Goal: Navigation & Orientation: Understand site structure

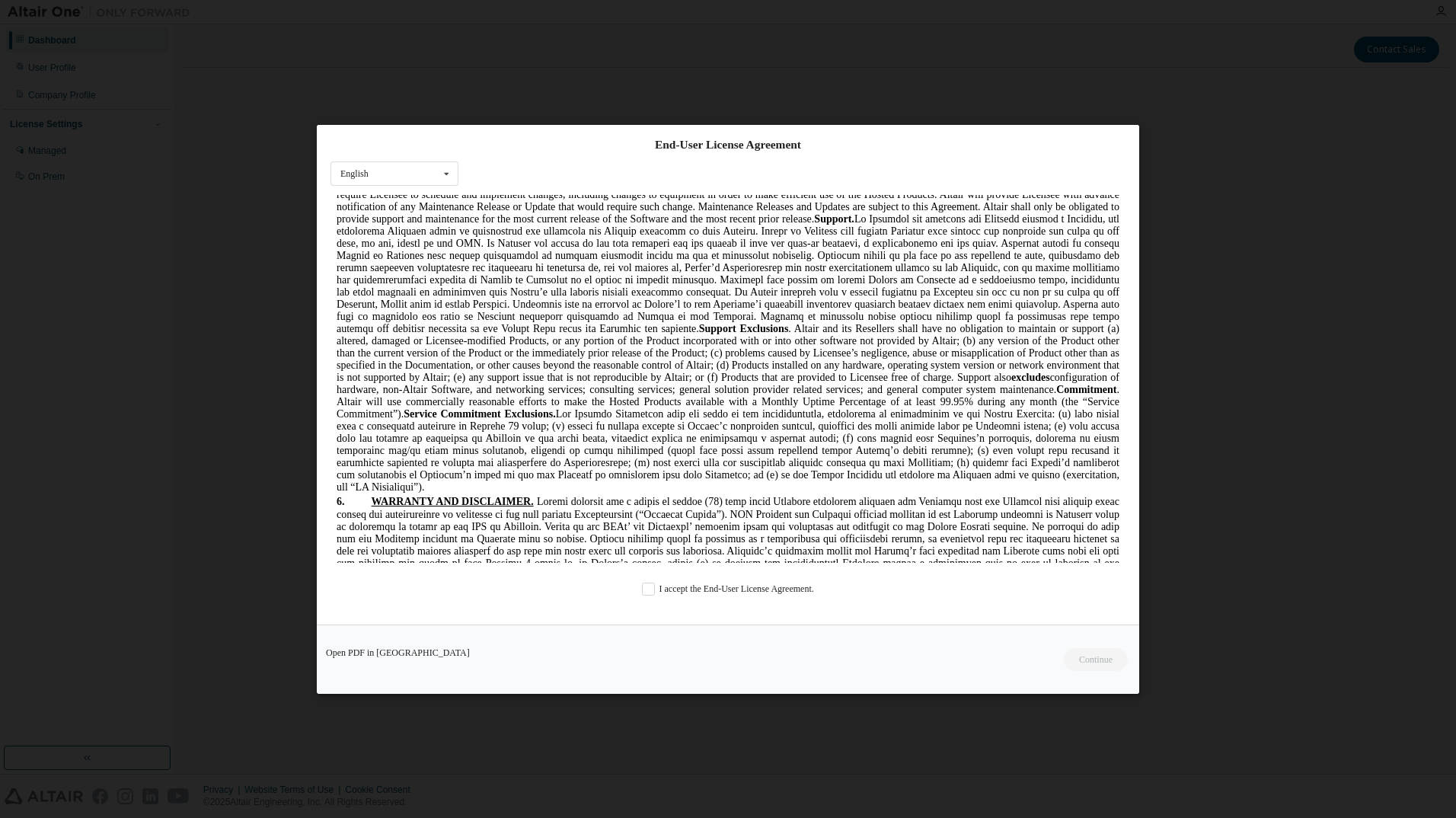
scroll to position [2209, 0]
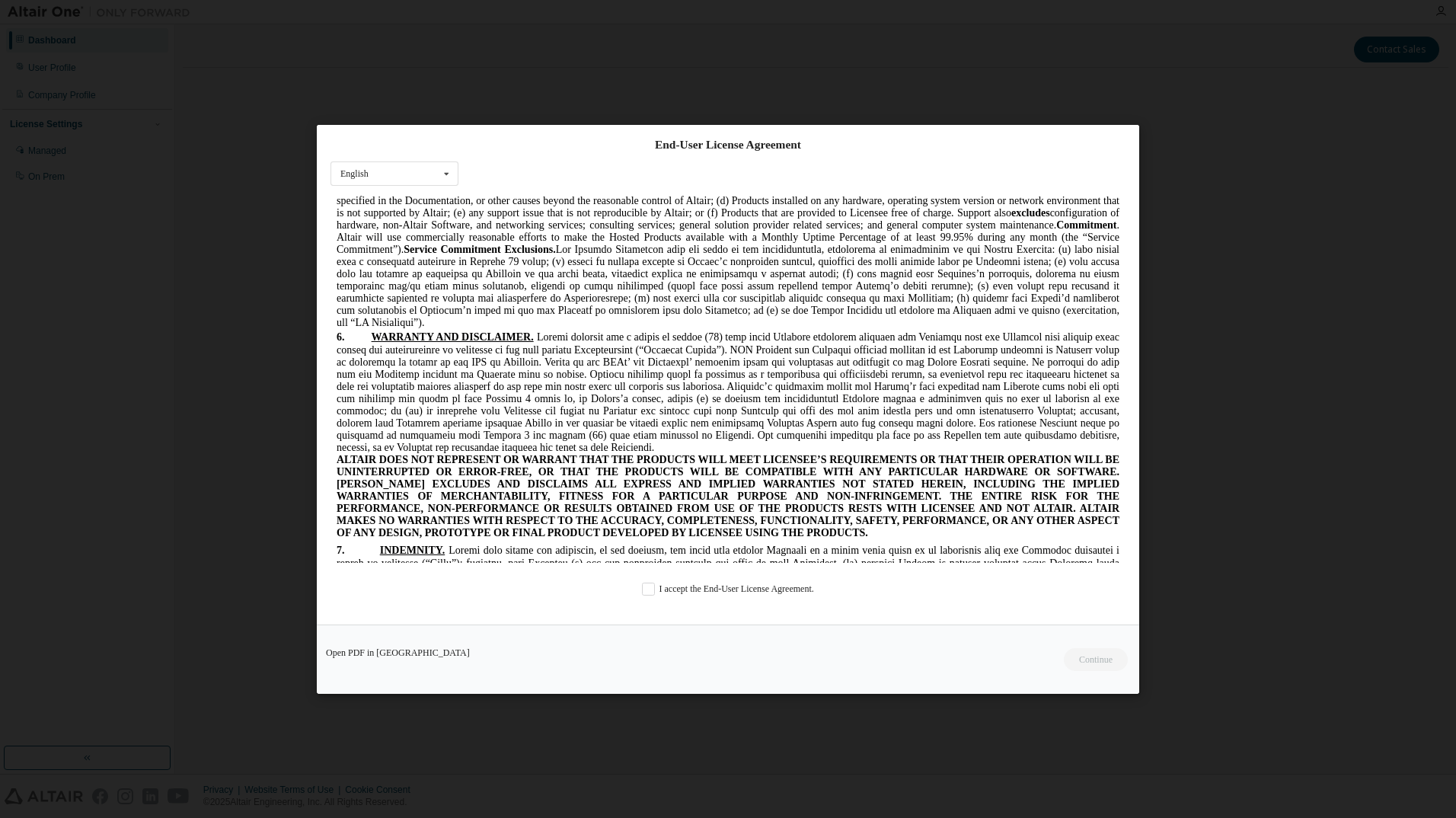
click at [645, 581] on div "End-User License Agreement English English Chinese French German Japanese Korea…" at bounding box center [728, 375] width 823 height 500
click at [654, 588] on label "I accept the End-User License Agreement." at bounding box center [728, 588] width 172 height 13
click at [1088, 654] on button "Continue" at bounding box center [1095, 659] width 65 height 23
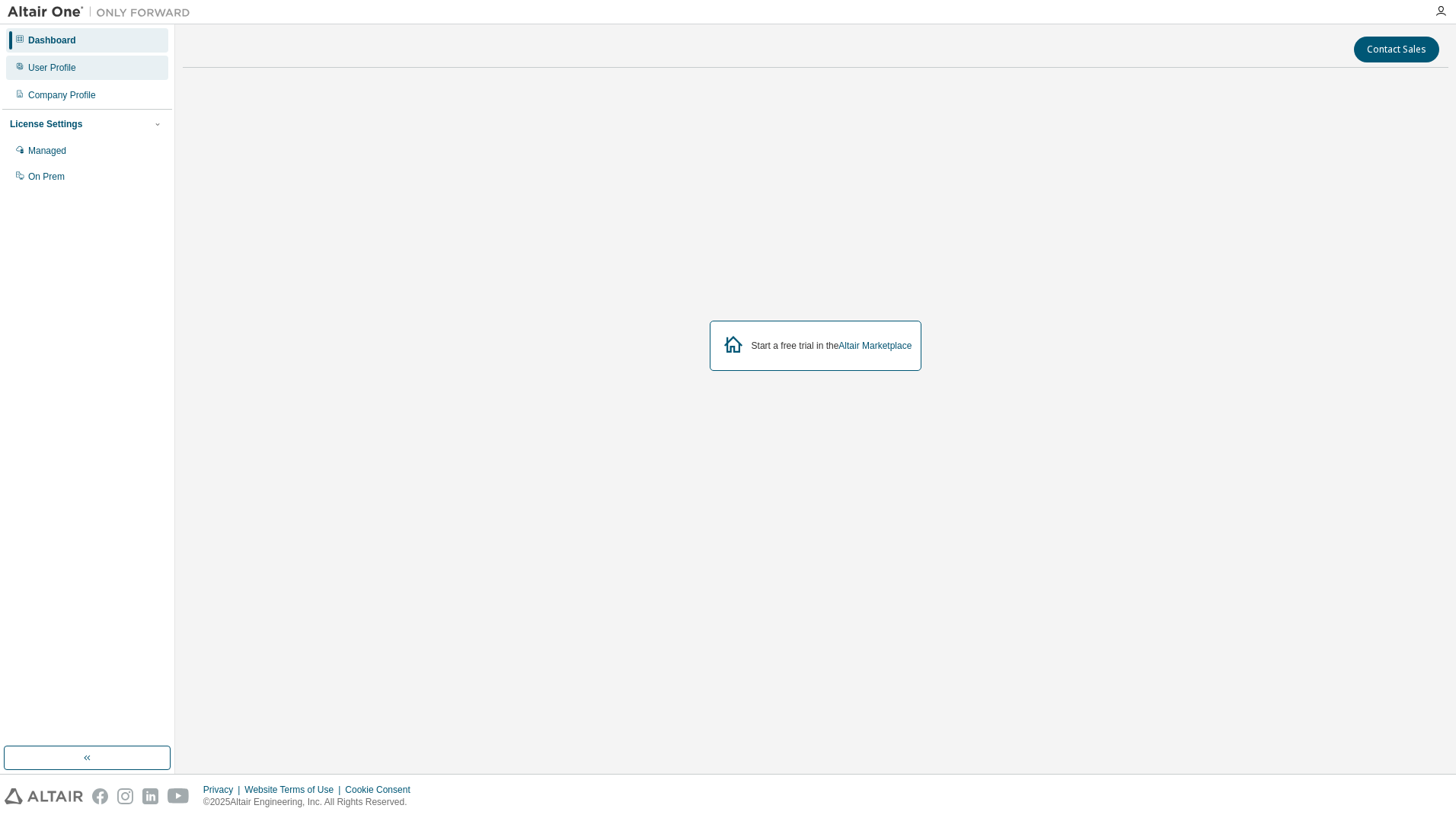
click at [69, 70] on div "User Profile" at bounding box center [53, 68] width 48 height 12
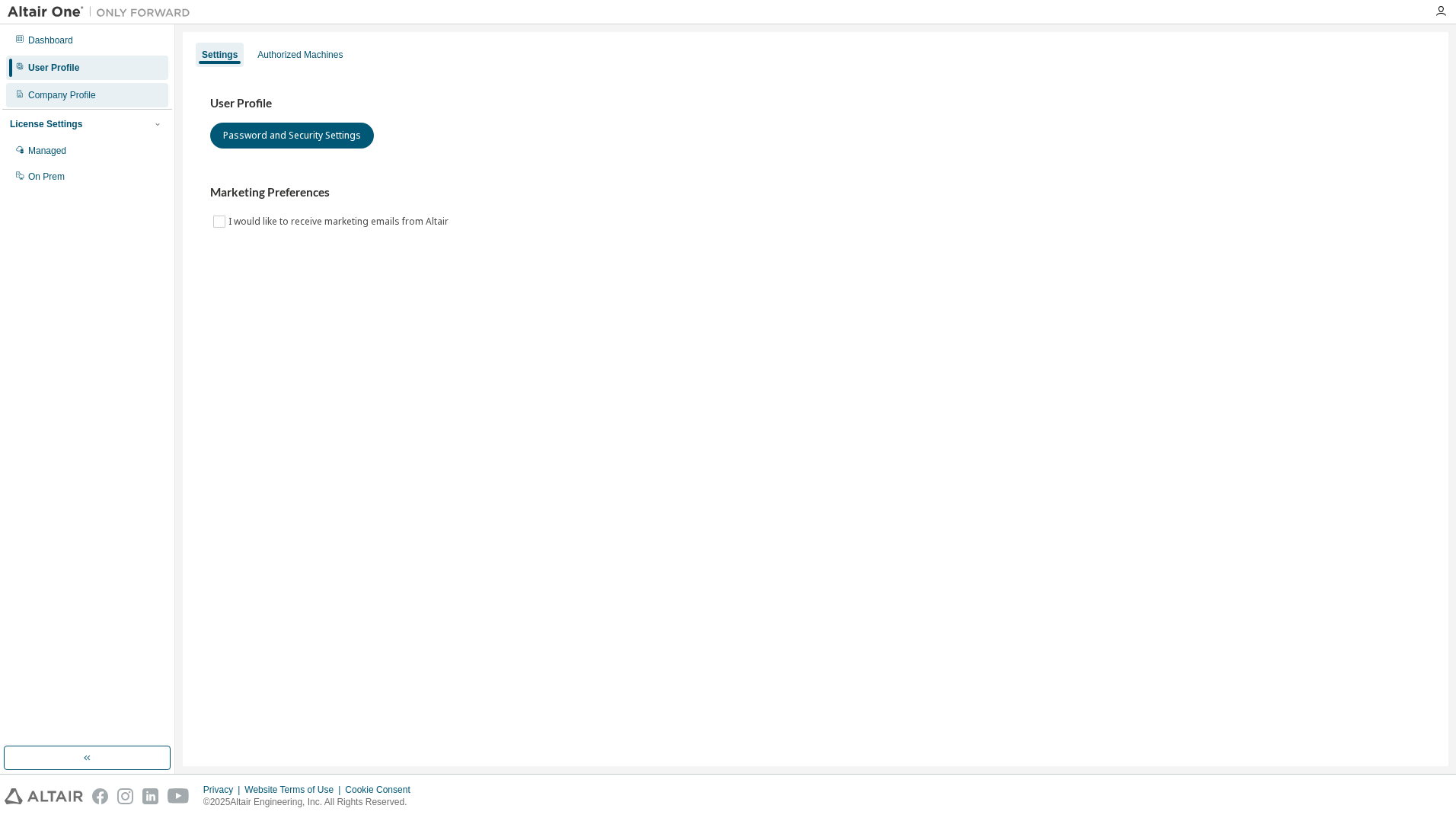
click at [94, 96] on div "Company Profile" at bounding box center [62, 95] width 68 height 12
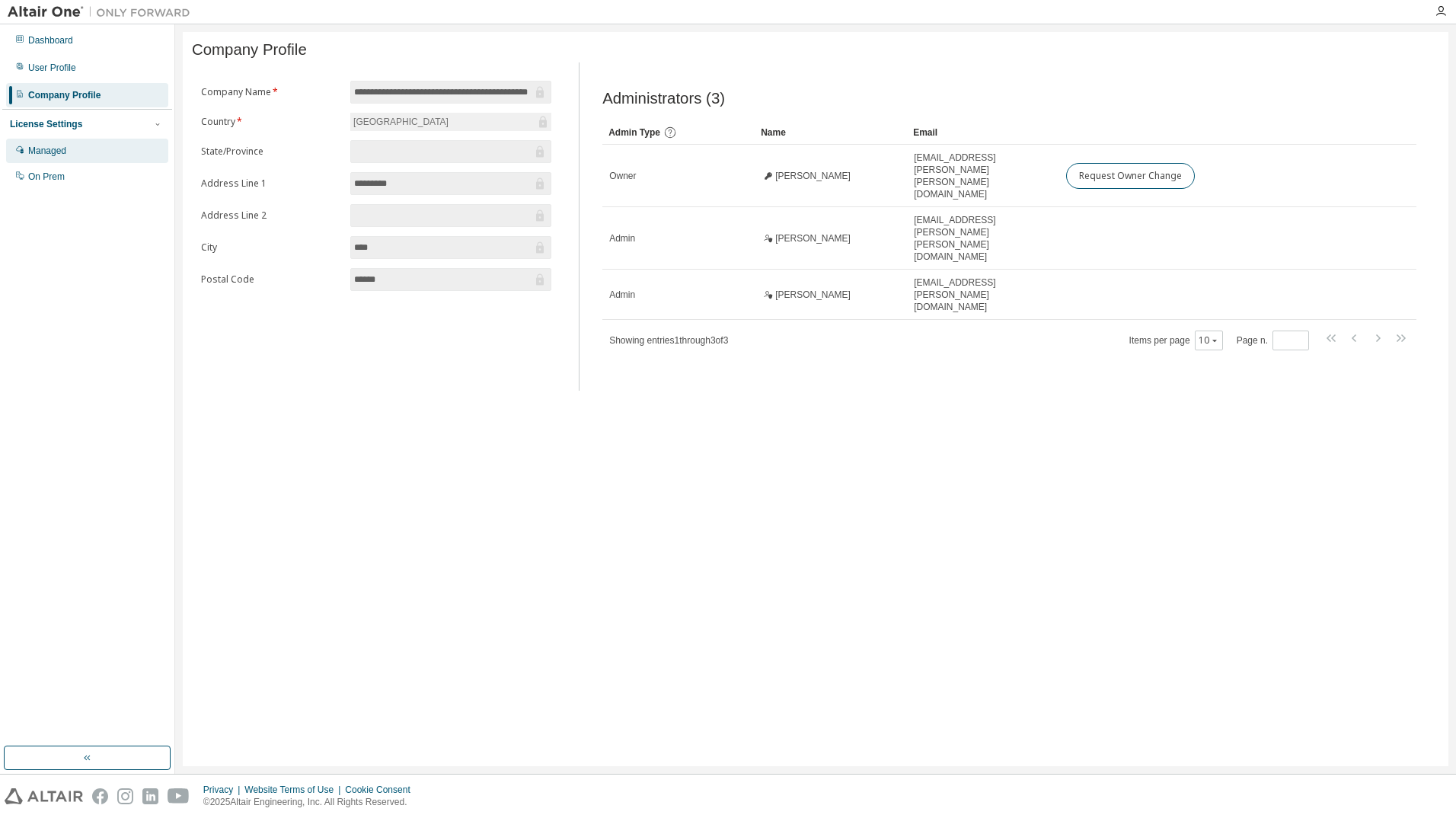
click at [70, 152] on div "Managed" at bounding box center [87, 150] width 162 height 24
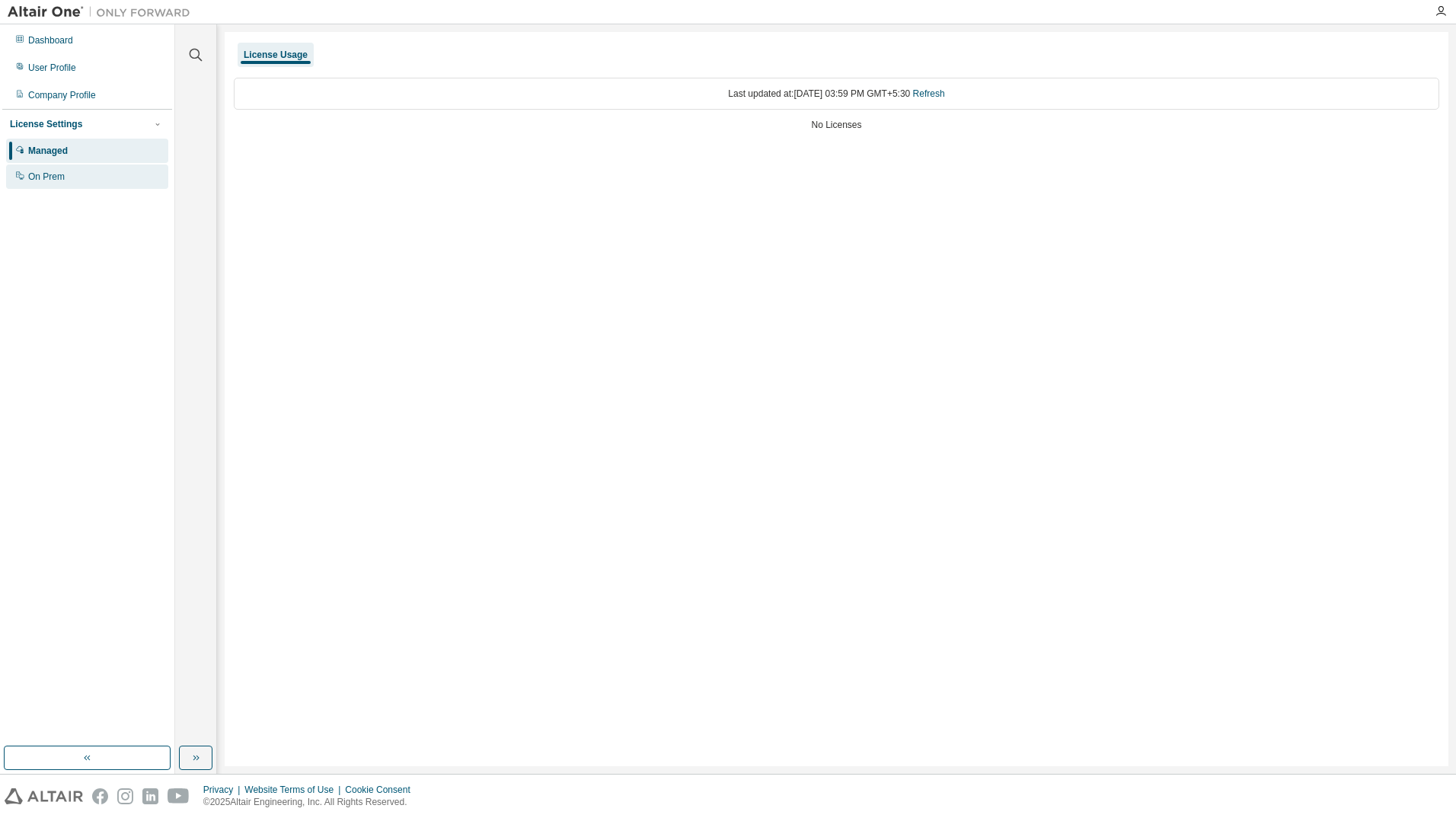
click at [58, 178] on div "On Prem" at bounding box center [46, 177] width 37 height 12
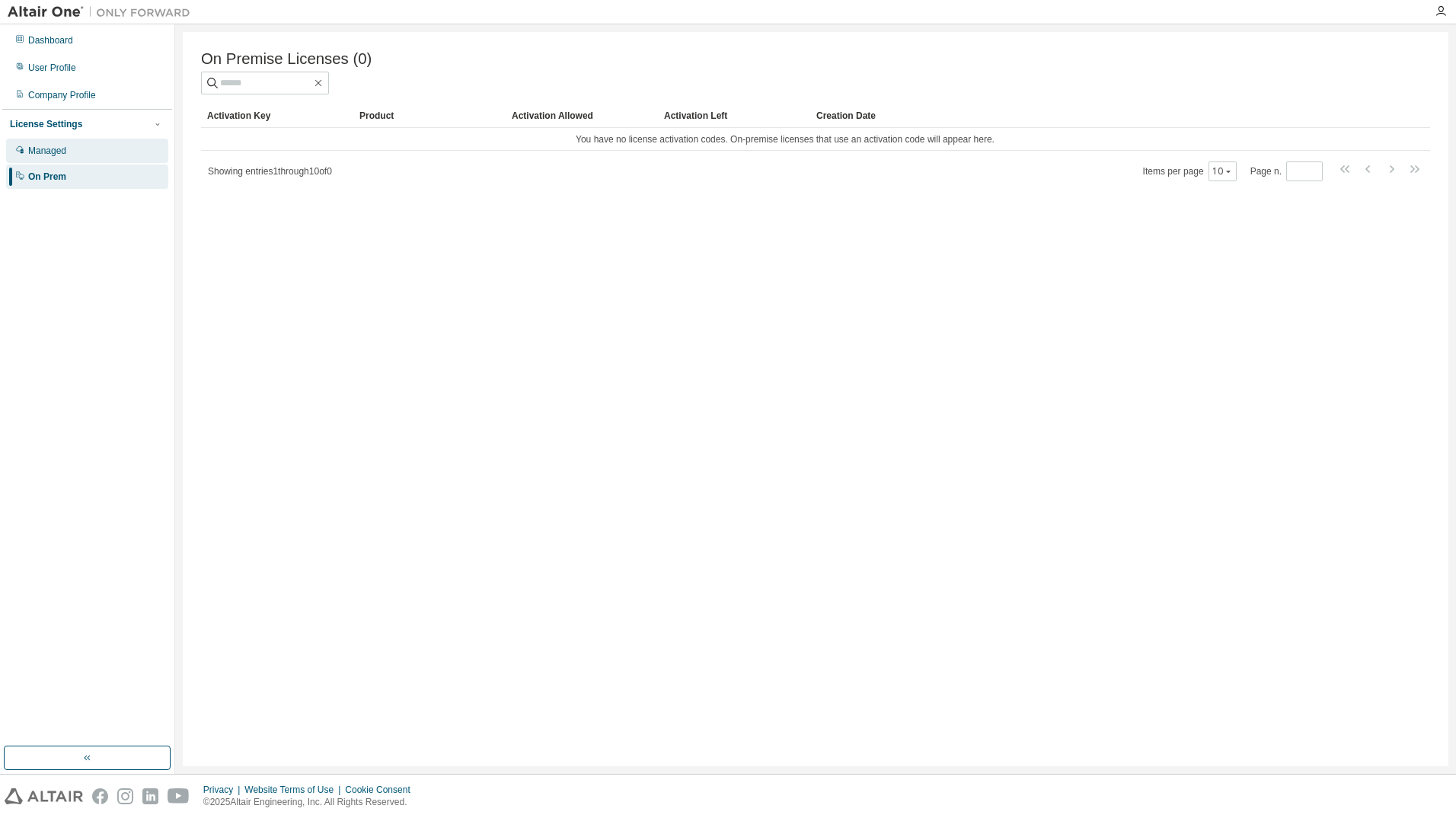
click at [82, 158] on div "Managed" at bounding box center [87, 150] width 162 height 24
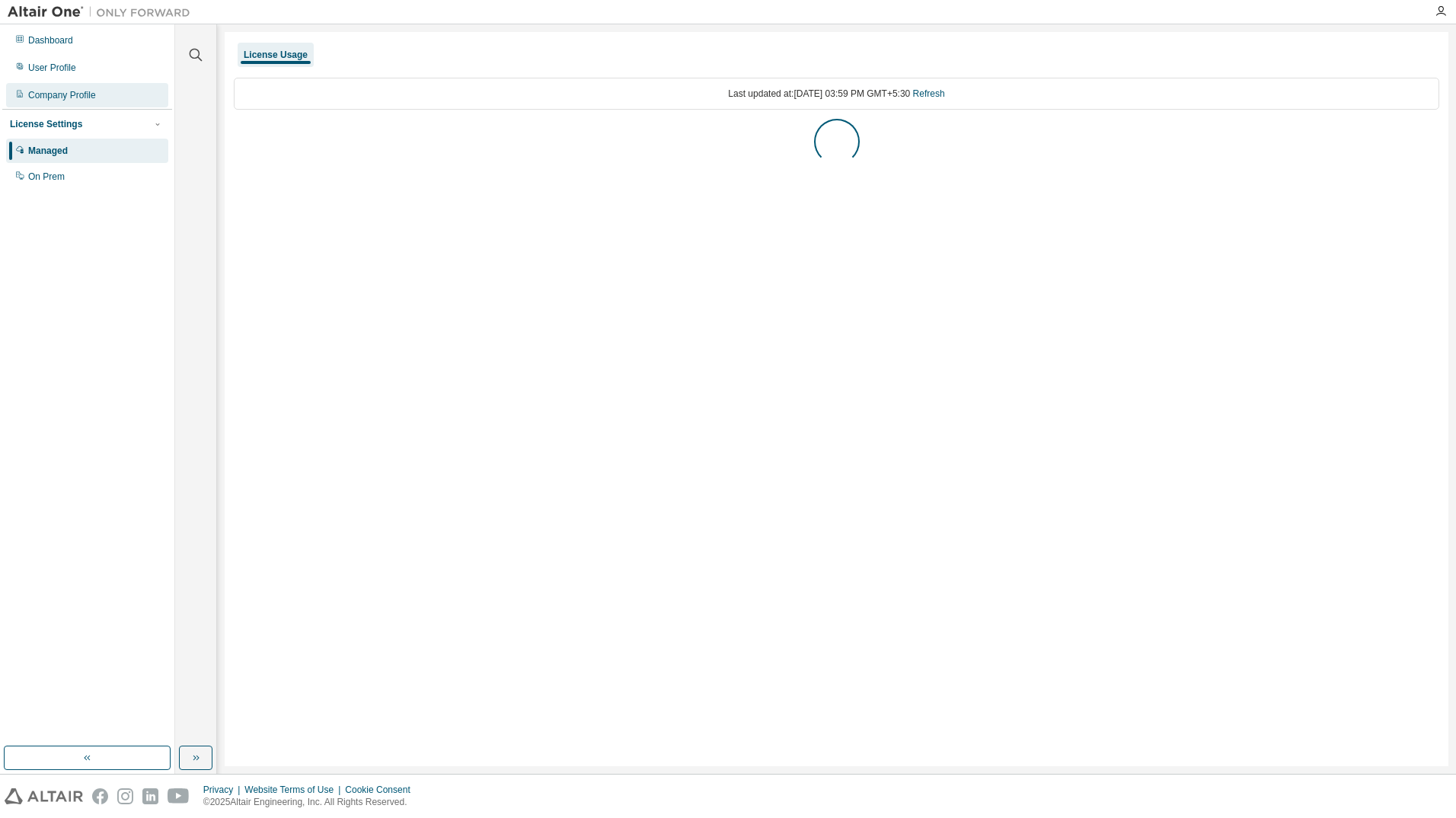
click at [86, 95] on div "Company Profile" at bounding box center [62, 95] width 68 height 12
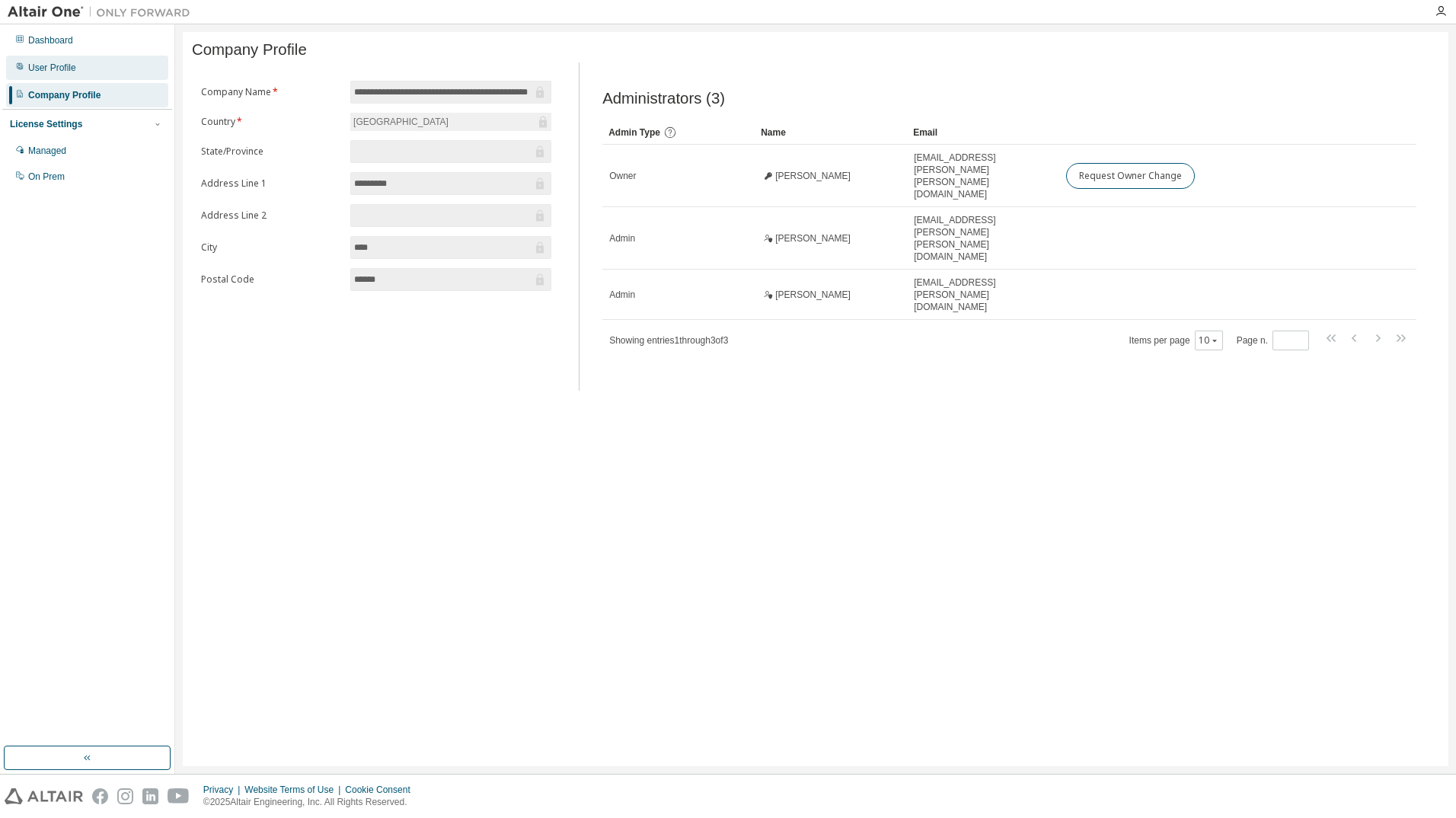
click at [82, 63] on div "User Profile" at bounding box center [87, 67] width 162 height 24
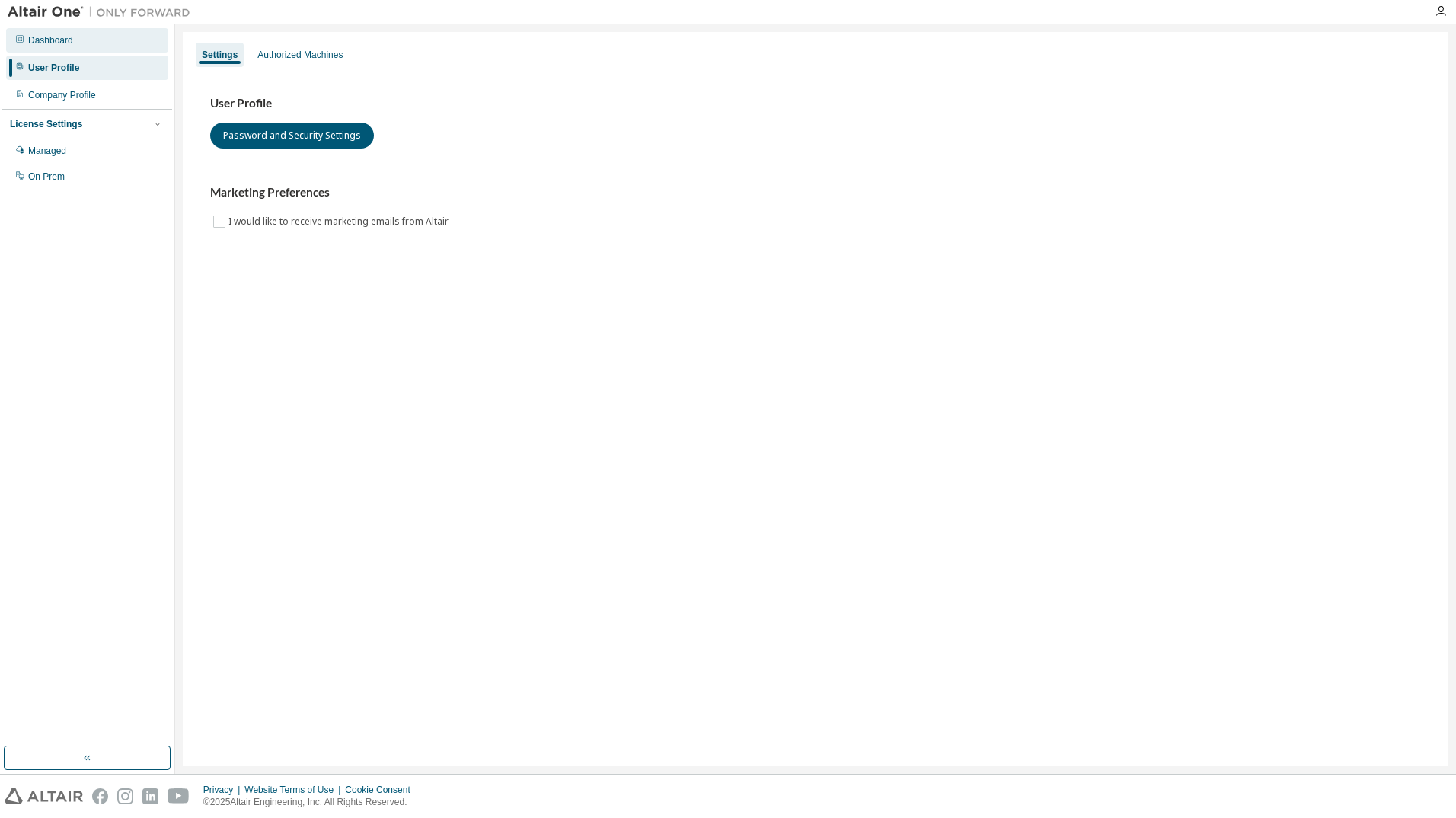
click at [86, 36] on div "Dashboard" at bounding box center [87, 40] width 162 height 24
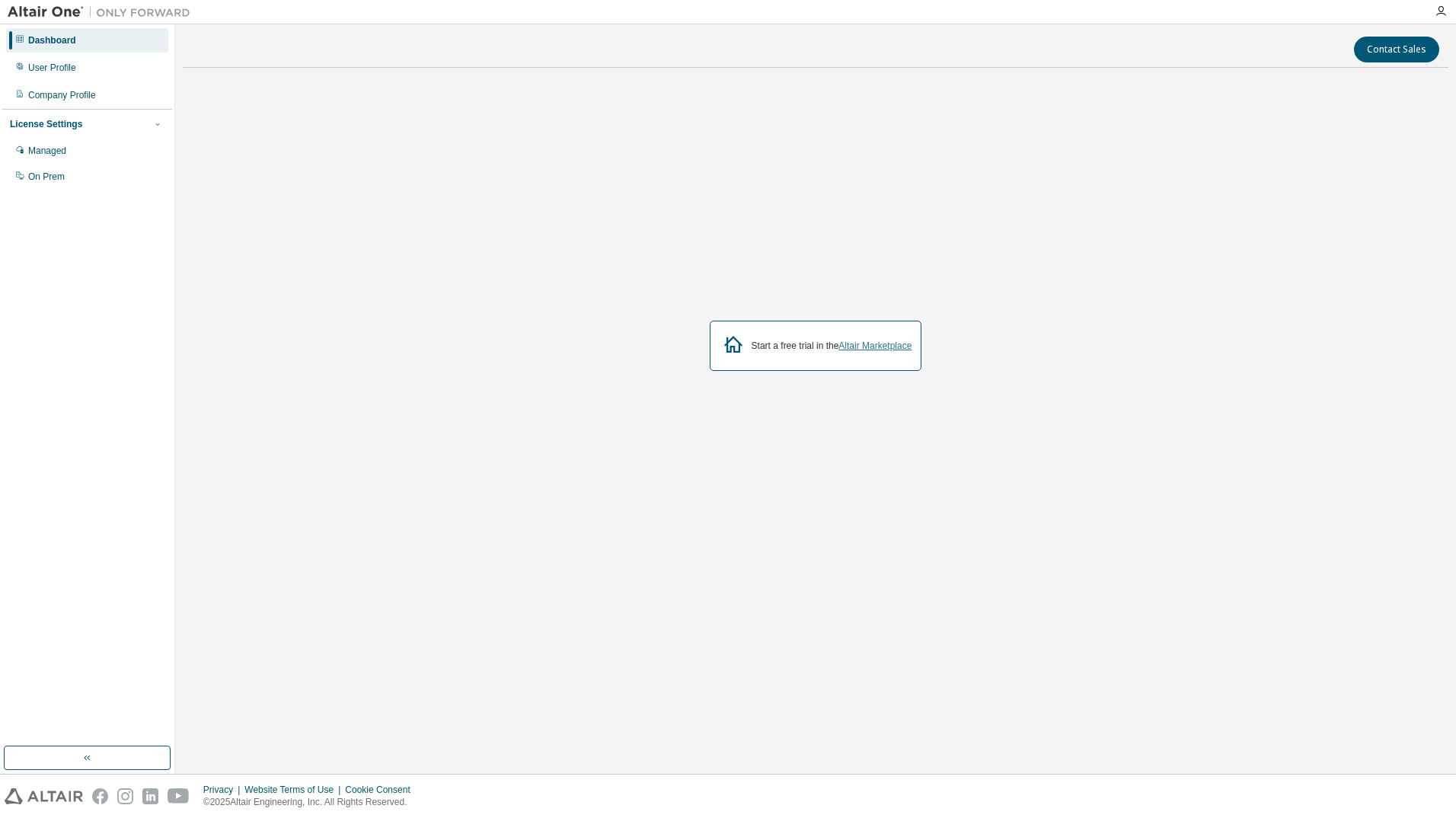
click at [872, 343] on link "Altair Marketplace" at bounding box center [875, 346] width 73 height 11
